Goal: Task Accomplishment & Management: Complete application form

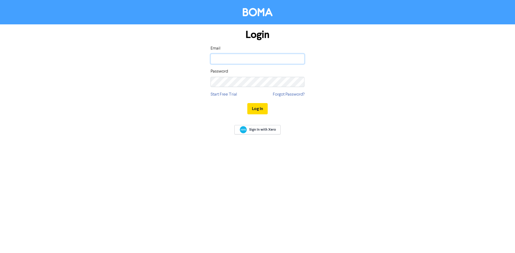
click at [241, 60] on input "email" at bounding box center [258, 59] width 94 height 10
type input "[EMAIL_ADDRESS][DOMAIN_NAME]"
click at [247, 103] on button "Log In" at bounding box center [257, 108] width 20 height 11
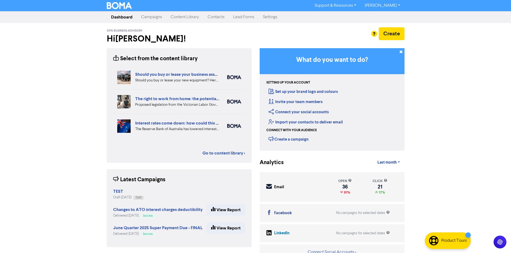
click at [218, 20] on link "Contacts" at bounding box center [215, 17] width 25 height 11
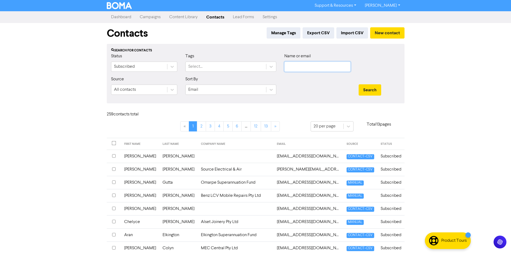
click at [298, 64] on input "text" at bounding box center [317, 67] width 66 height 10
type input "herbe"
click at [359, 84] on button "Search" at bounding box center [370, 89] width 23 height 11
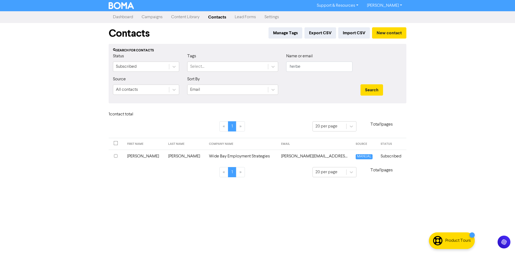
click at [207, 158] on td "Wide Bay Employment Strategies" at bounding box center [242, 156] width 72 height 13
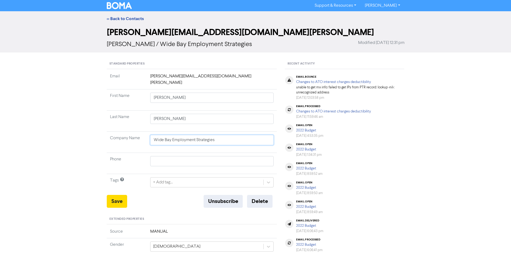
drag, startPoint x: 219, startPoint y: 136, endPoint x: 144, endPoint y: 135, distance: 75.1
click at [144, 135] on tr "Company Name Wide Bay Employment Strategies" at bounding box center [192, 142] width 170 height 21
click at [224, 195] on button "Unsubscribe" at bounding box center [223, 201] width 39 height 13
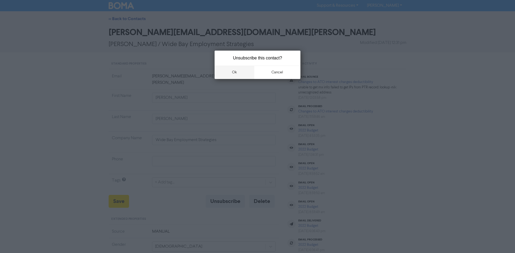
click at [234, 73] on button "ok" at bounding box center [235, 72] width 40 height 13
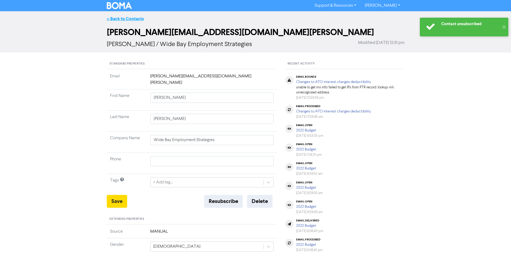
click at [127, 18] on link "<< Back to Contacts" at bounding box center [125, 18] width 37 height 5
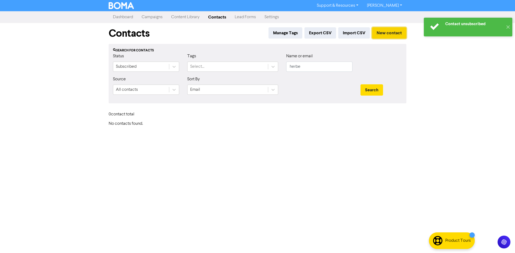
click at [384, 34] on button "New contact" at bounding box center [389, 32] width 34 height 11
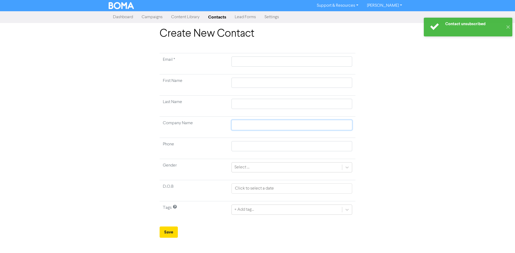
click at [241, 128] on input "text" at bounding box center [291, 125] width 121 height 10
paste input "Wide Bay Employment Strategies"
type input "Wide Bay Employment Strategies"
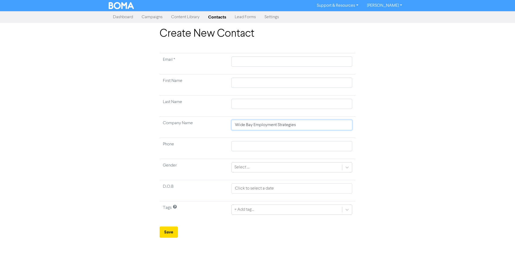
type input "Wide Bay Employment Strategies"
click at [240, 60] on input "text" at bounding box center [291, 62] width 121 height 10
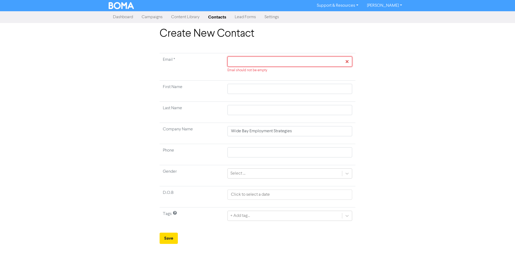
click at [237, 61] on input "text" at bounding box center [289, 62] width 125 height 10
paste input "[PERSON_NAME][EMAIL_ADDRESS][PERSON_NAME][DOMAIN_NAME]"
type input "[PERSON_NAME][EMAIL_ADDRESS][PERSON_NAME][DOMAIN_NAME]"
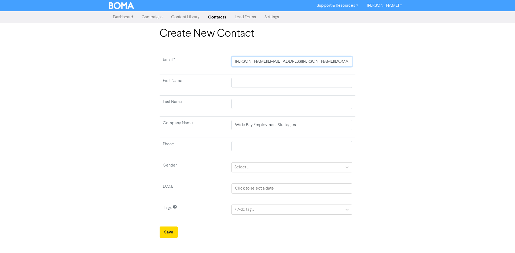
drag, startPoint x: 236, startPoint y: 62, endPoint x: 255, endPoint y: 62, distance: 18.5
click at [237, 62] on input "[PERSON_NAME][EMAIL_ADDRESS][PERSON_NAME][DOMAIN_NAME]" at bounding box center [291, 62] width 121 height 10
type input "[PERSON_NAME][EMAIL_ADDRESS][PERSON_NAME][DOMAIN_NAME]"
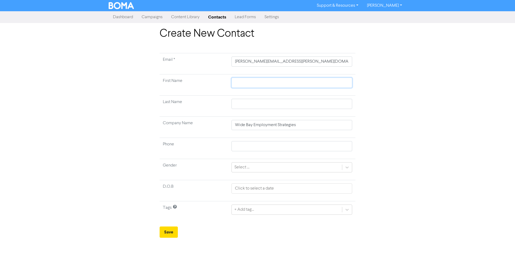
click at [248, 82] on input "text" at bounding box center [291, 83] width 121 height 10
type input "S"
type input "Sh"
type input "She"
type input "Shee"
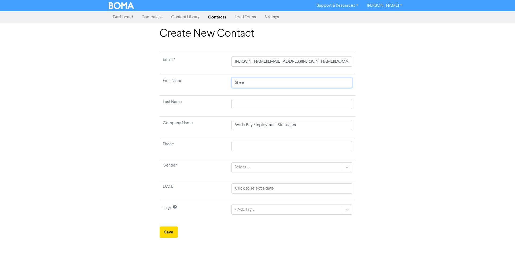
type input "She"
type input "Shel"
type input "Shell"
type input "[PERSON_NAME]"
type input "Shellet"
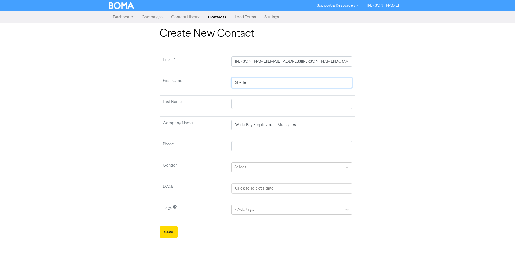
type input "[PERSON_NAME]"
click at [240, 105] on input "text" at bounding box center [291, 104] width 121 height 10
type input "H"
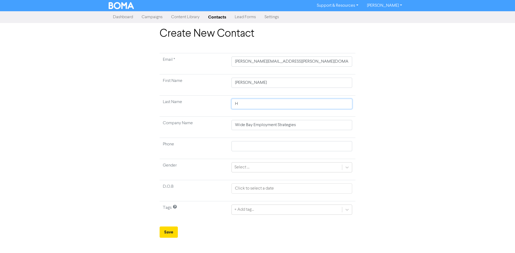
type input "He"
type input "Her"
type input "Herb"
type input "Herbe"
type input "[PERSON_NAME]"
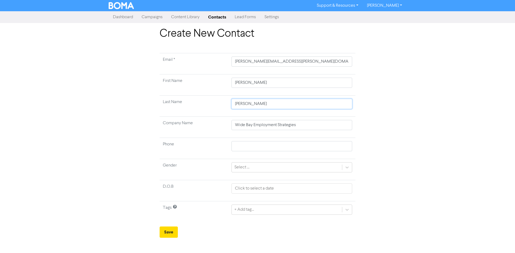
type input "[PERSON_NAME]"
click at [170, 231] on button "Save" at bounding box center [169, 232] width 18 height 11
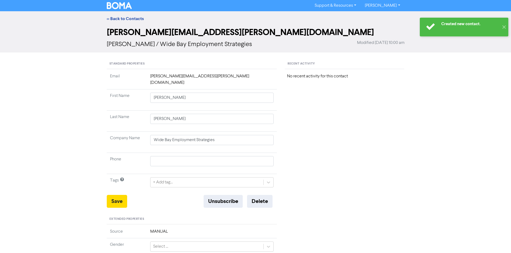
click at [393, 6] on link "[PERSON_NAME]" at bounding box center [382, 5] width 44 height 9
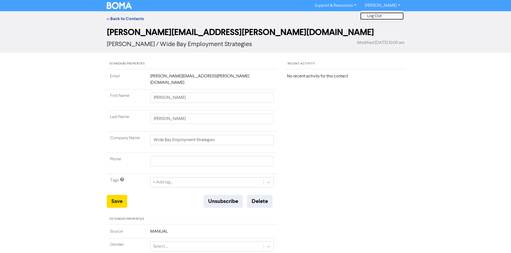
click at [385, 16] on button "Log Out" at bounding box center [382, 16] width 42 height 6
